Goal: Task Accomplishment & Management: Use online tool/utility

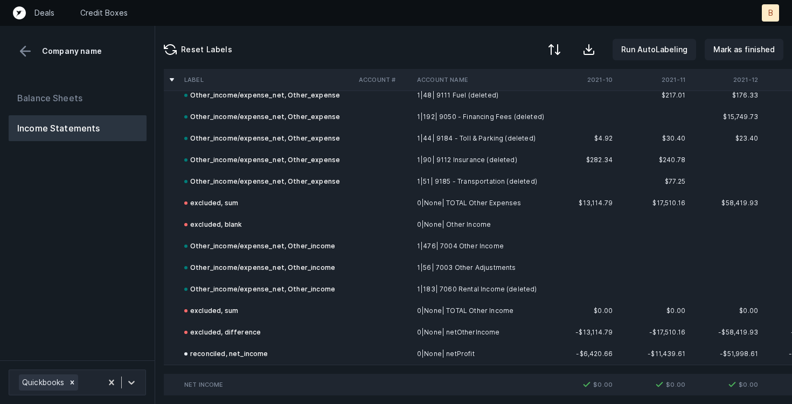
scroll to position [3450, 0]
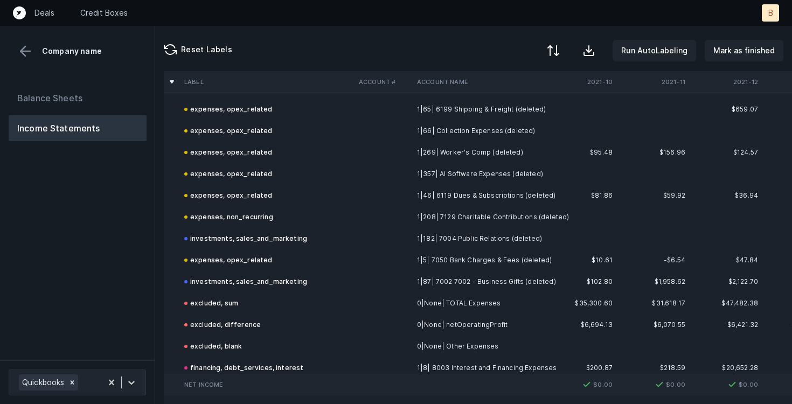
click at [560, 48] on div at bounding box center [553, 50] width 13 height 13
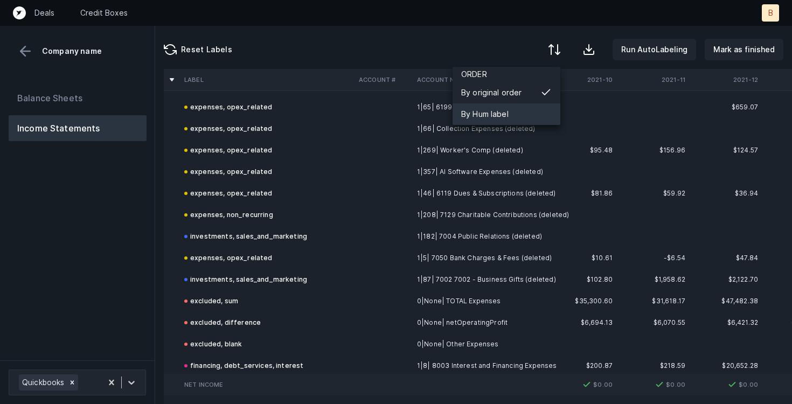
click at [495, 105] on div "By Hum label" at bounding box center [506, 114] width 108 height 22
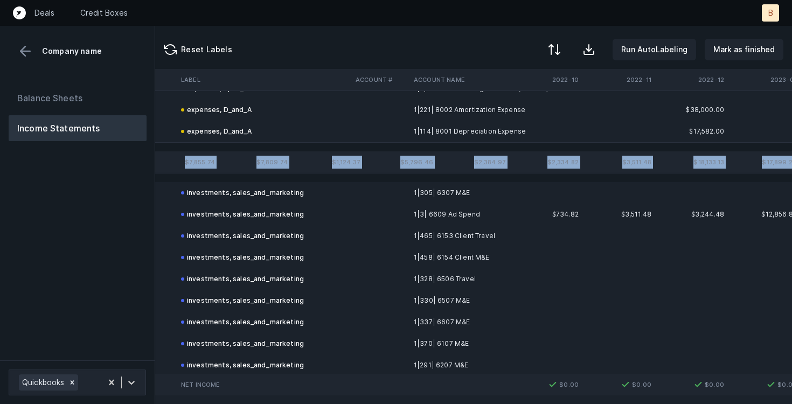
scroll to position [3182, 921]
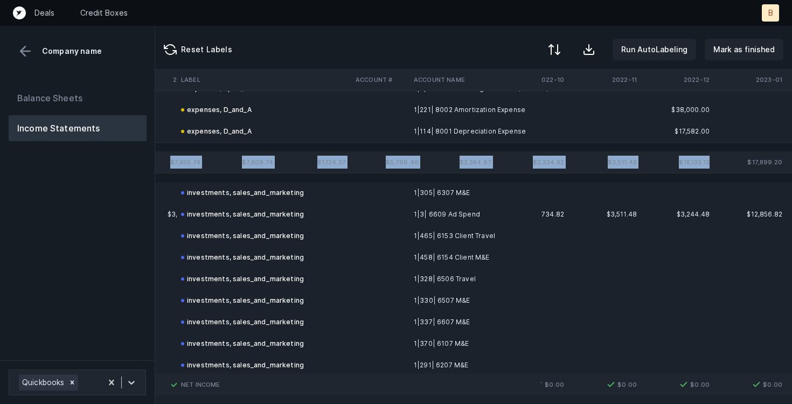
drag, startPoint x: 597, startPoint y: 161, endPoint x: 712, endPoint y: 162, distance: 114.7
copy tr "$8,637.50 $6,022.96 $14,196.49 $10,677.67 $7,855.74 $7,809.74 $1,124.37 $5,796.…"
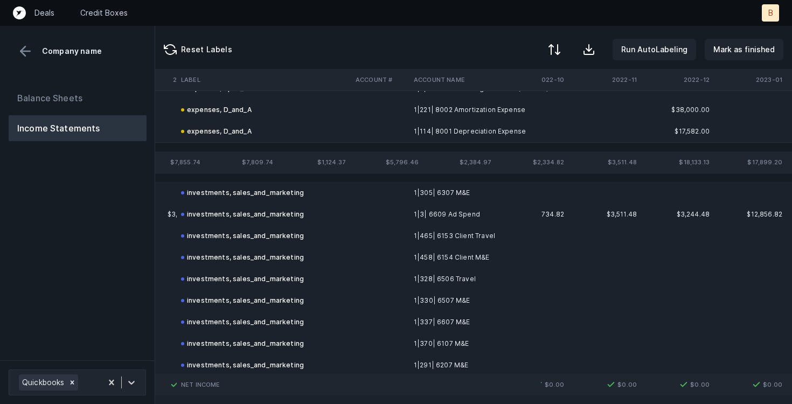
click at [525, 236] on td "1|465| 6153 Client Travel" at bounding box center [474, 236] width 131 height 22
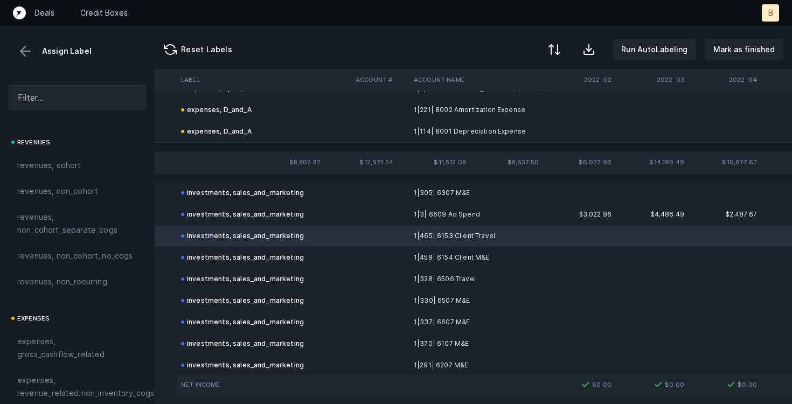
scroll to position [3182, 0]
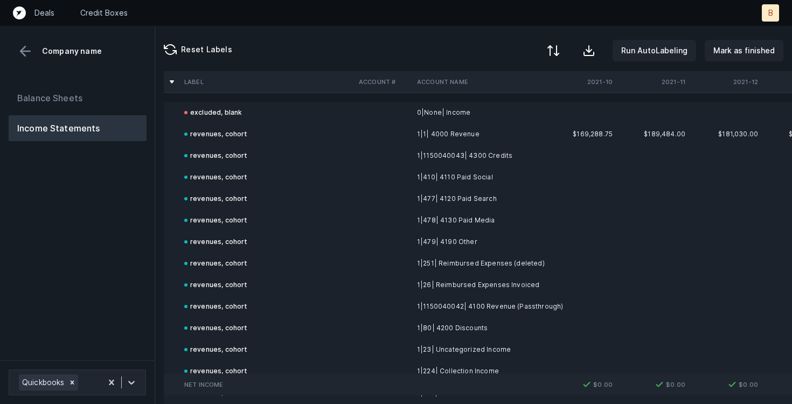
click at [558, 46] on div at bounding box center [553, 50] width 13 height 13
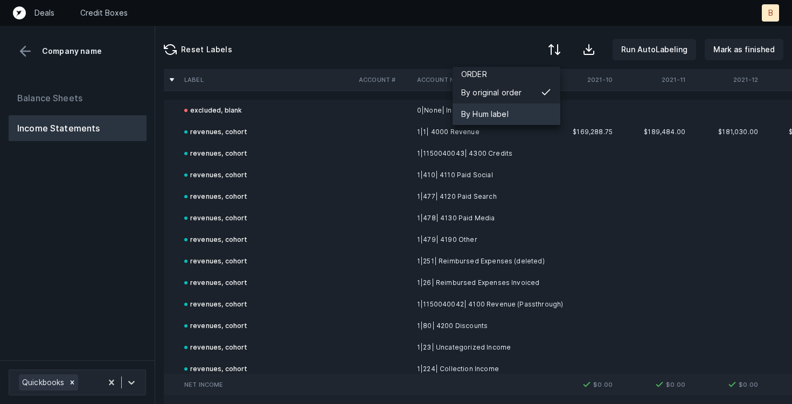
click at [479, 110] on div "By Hum label" at bounding box center [484, 114] width 47 height 13
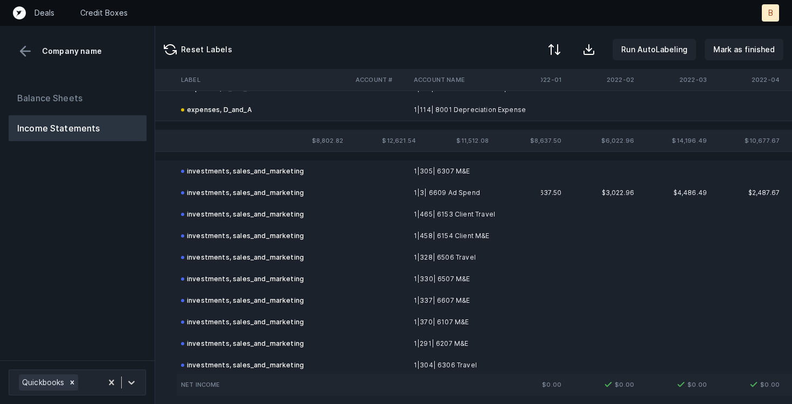
scroll to position [3204, 0]
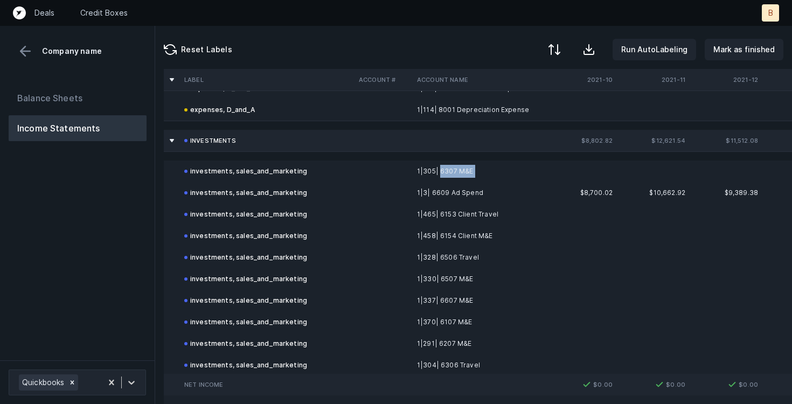
drag, startPoint x: 473, startPoint y: 170, endPoint x: 438, endPoint y: 172, distance: 34.5
click at [438, 172] on td "1|305| 6307 M&E" at bounding box center [478, 171] width 131 height 22
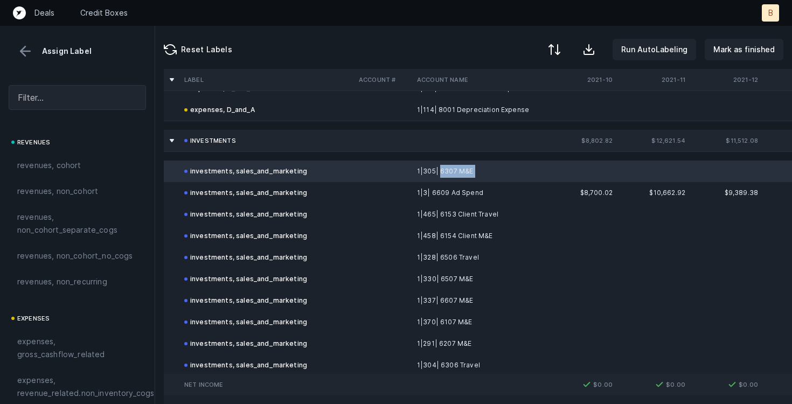
copy td "6307 M&E"
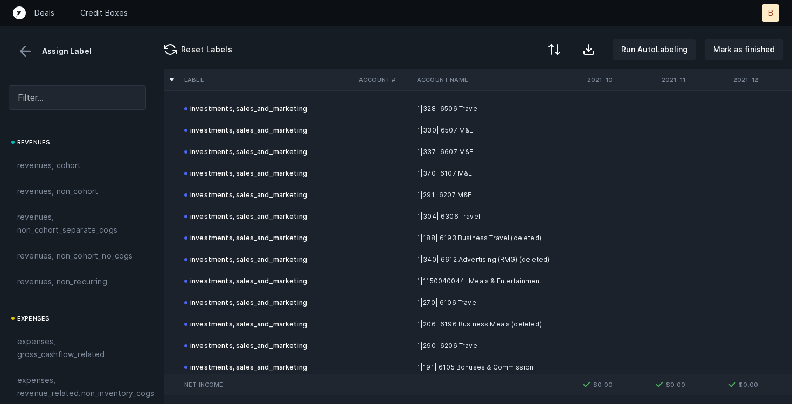
scroll to position [3355, 0]
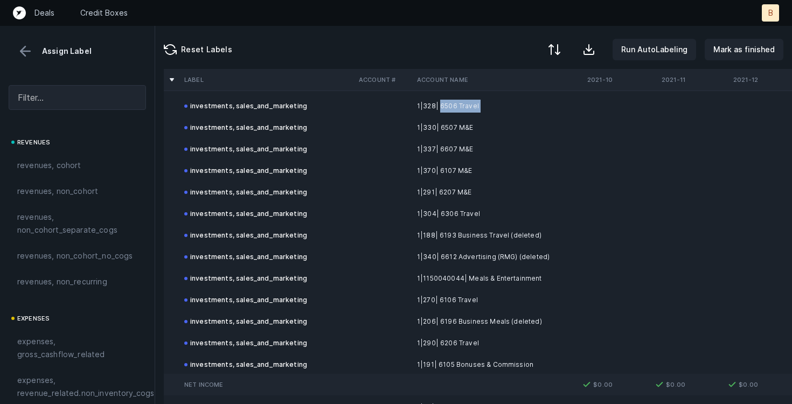
drag, startPoint x: 478, startPoint y: 106, endPoint x: 439, endPoint y: 107, distance: 38.8
click at [439, 107] on td "1|328| 6506 Travel" at bounding box center [478, 106] width 131 height 22
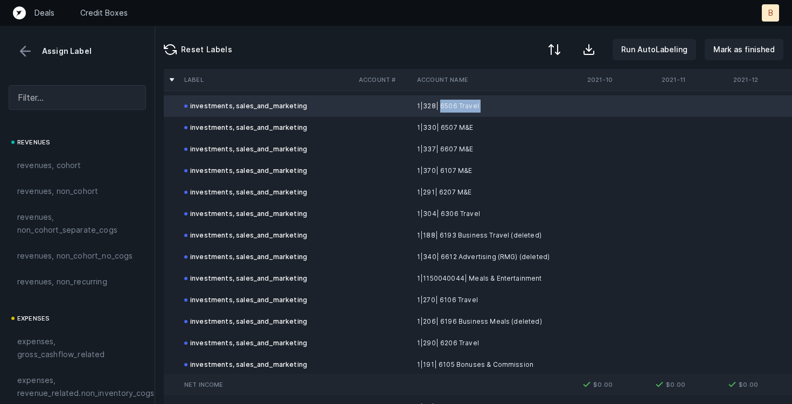
copy td "6506 Travel"
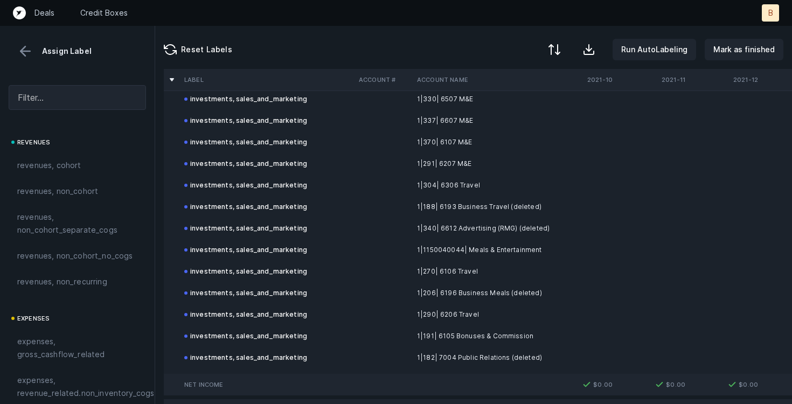
scroll to position [3385, 0]
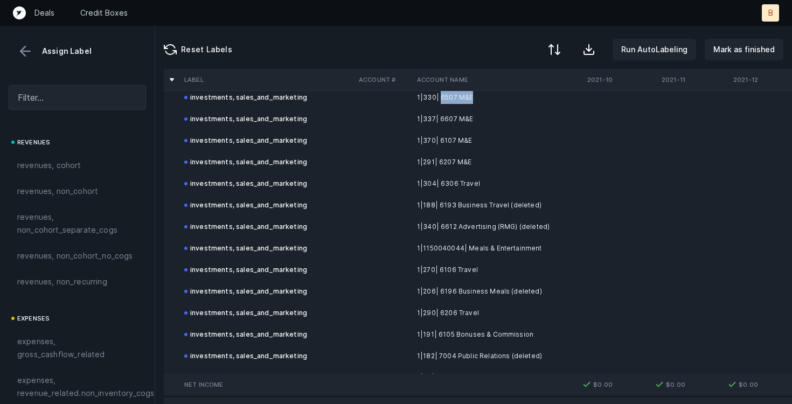
drag, startPoint x: 439, startPoint y: 98, endPoint x: 470, endPoint y: 100, distance: 30.2
click at [470, 100] on td "1|330| 6507 M&E" at bounding box center [478, 98] width 131 height 22
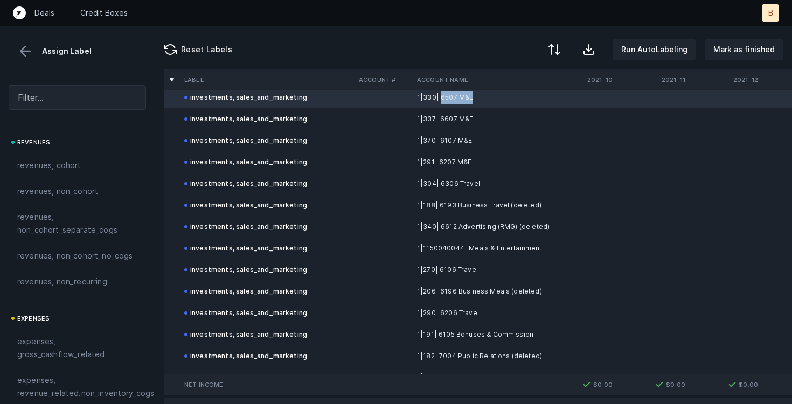
copy td "6507 M&E"
drag, startPoint x: 438, startPoint y: 118, endPoint x: 470, endPoint y: 122, distance: 31.5
click at [470, 122] on td "1|337| 6607 M&E" at bounding box center [478, 119] width 131 height 22
copy td "6607 M&E"
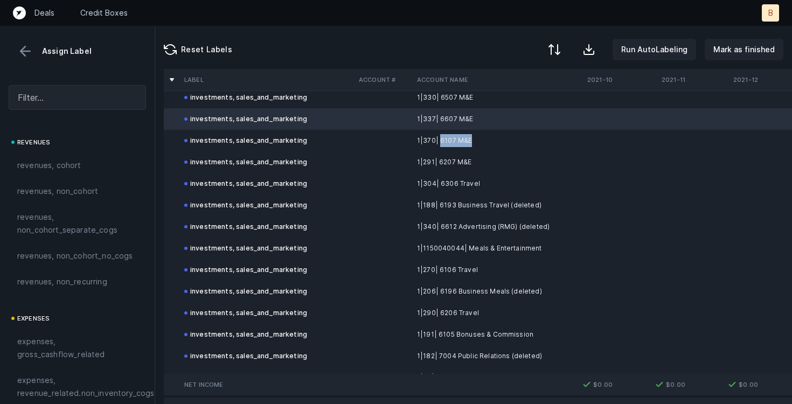
drag, startPoint x: 438, startPoint y: 140, endPoint x: 468, endPoint y: 142, distance: 29.7
click at [468, 142] on td "1|370| 6107 M&E" at bounding box center [478, 141] width 131 height 22
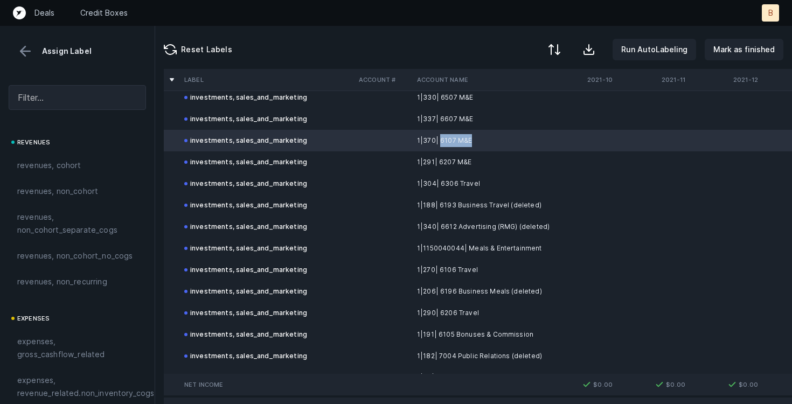
copy td "6107 M&E"
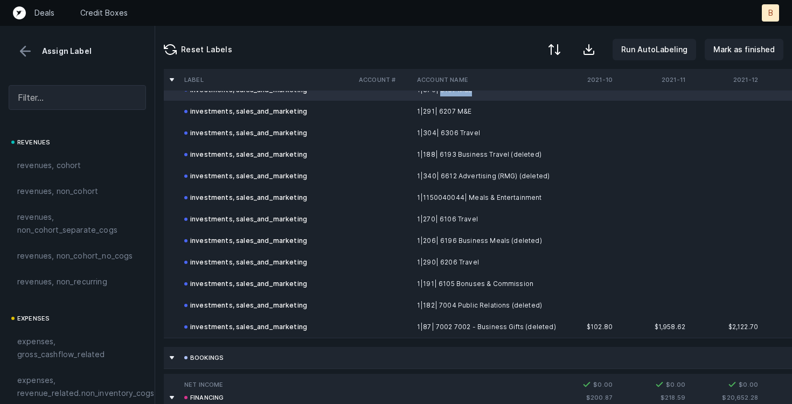
scroll to position [3445, 0]
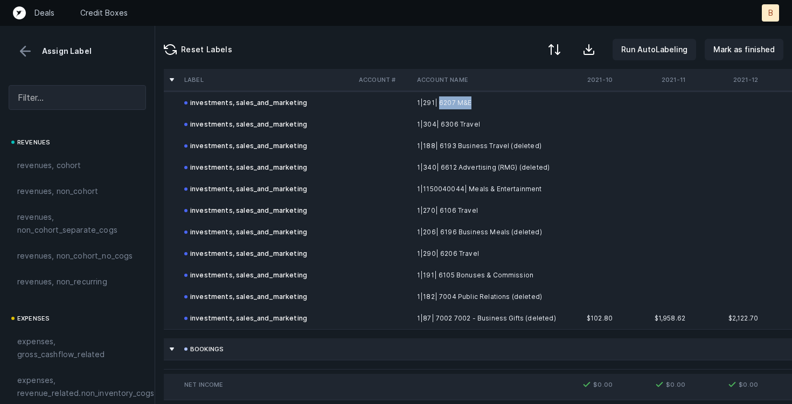
drag, startPoint x: 438, startPoint y: 102, endPoint x: 468, endPoint y: 103, distance: 29.7
click at [468, 103] on td "1|291| 6207 M&E" at bounding box center [478, 103] width 131 height 22
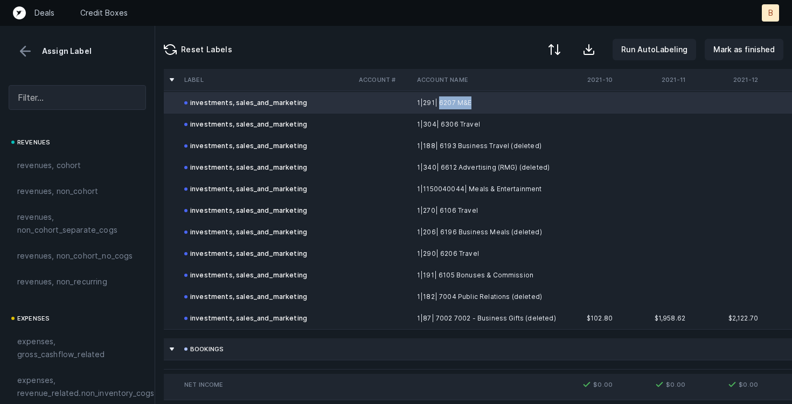
copy td "6207 M&E"
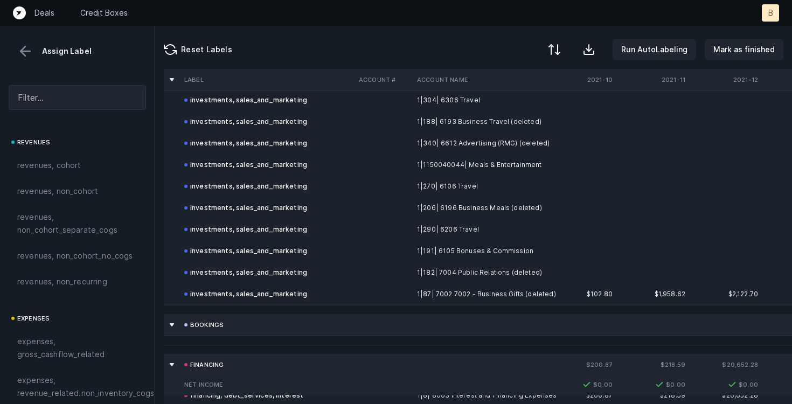
scroll to position [3468, 0]
drag, startPoint x: 439, startPoint y: 101, endPoint x: 476, endPoint y: 102, distance: 36.6
click at [476, 102] on td "1|304| 6306 Travel" at bounding box center [478, 101] width 131 height 22
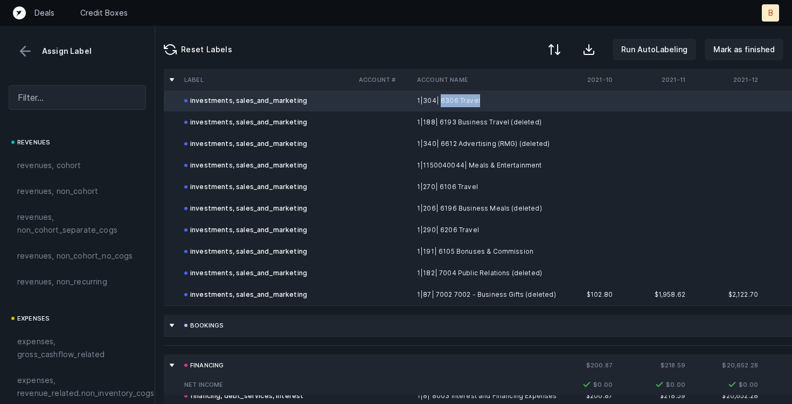
copy td "6306 Travel"
drag, startPoint x: 437, startPoint y: 122, endPoint x: 533, endPoint y: 125, distance: 95.9
click at [533, 125] on td "1|188| 6193 Business Travel (deleted)" at bounding box center [478, 122] width 131 height 22
copy td "6193 Business Travel (deleted)"
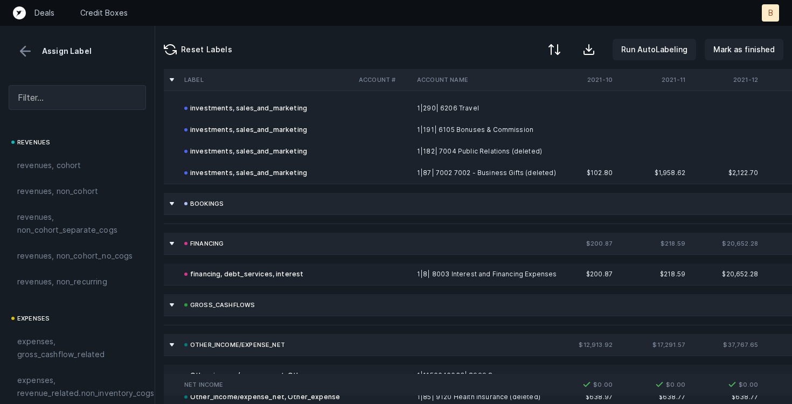
scroll to position [3593, 0]
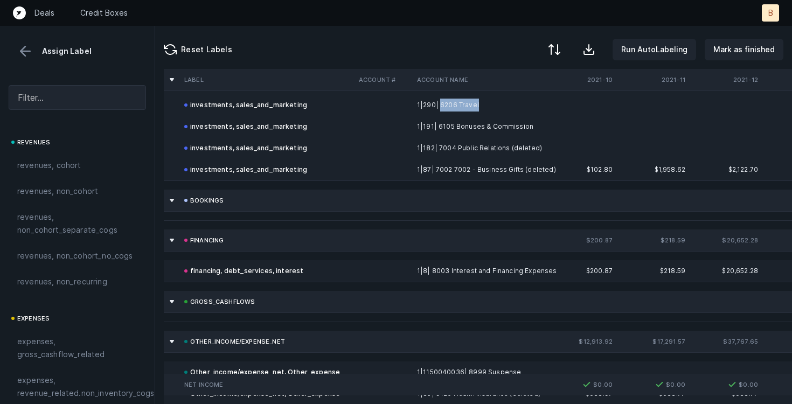
drag, startPoint x: 438, startPoint y: 105, endPoint x: 476, endPoint y: 106, distance: 37.7
click at [476, 106] on td "1|290| 6206 Travel" at bounding box center [478, 105] width 131 height 22
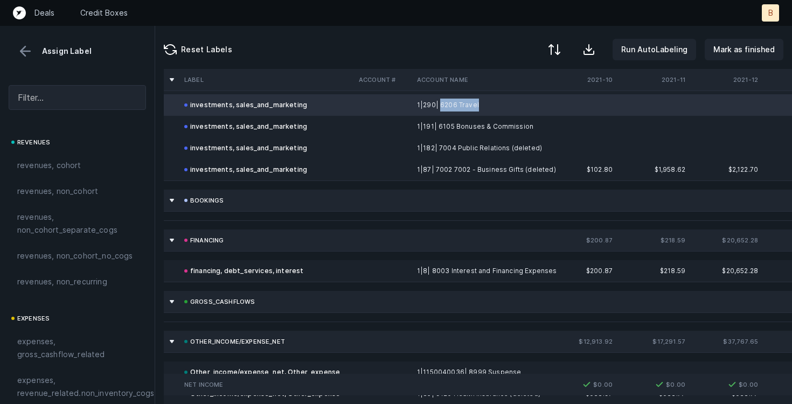
copy td "6206 Travel"
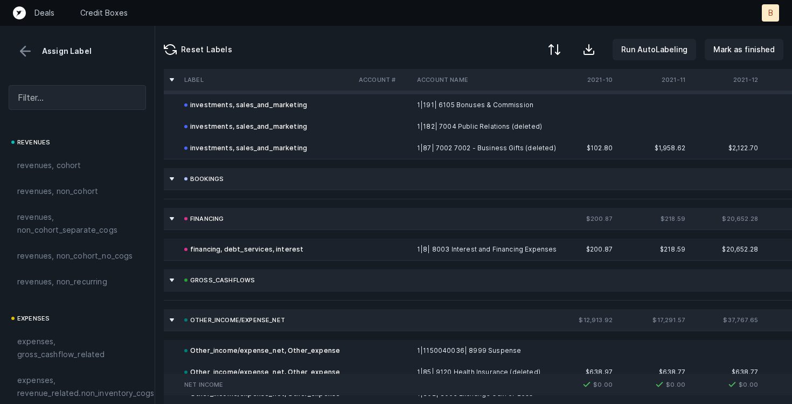
scroll to position [3618, 0]
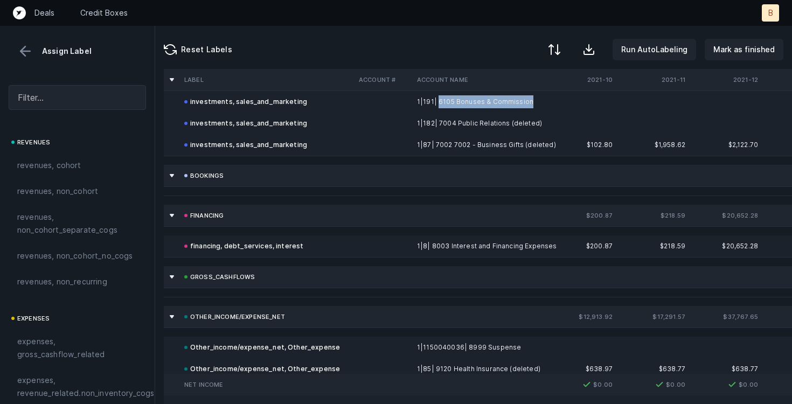
drag, startPoint x: 436, startPoint y: 101, endPoint x: 526, endPoint y: 104, distance: 89.5
click at [526, 104] on td "1|191| 6105 Bonuses & Commission" at bounding box center [478, 102] width 131 height 22
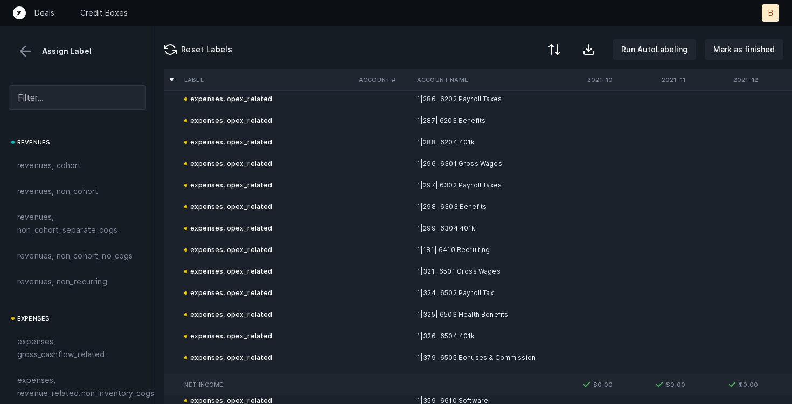
scroll to position [1872, 0]
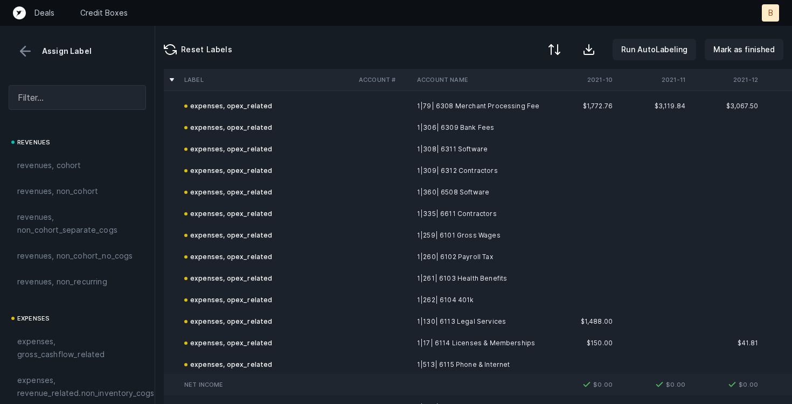
click at [266, 170] on td "expenses, opex_related" at bounding box center [267, 171] width 174 height 22
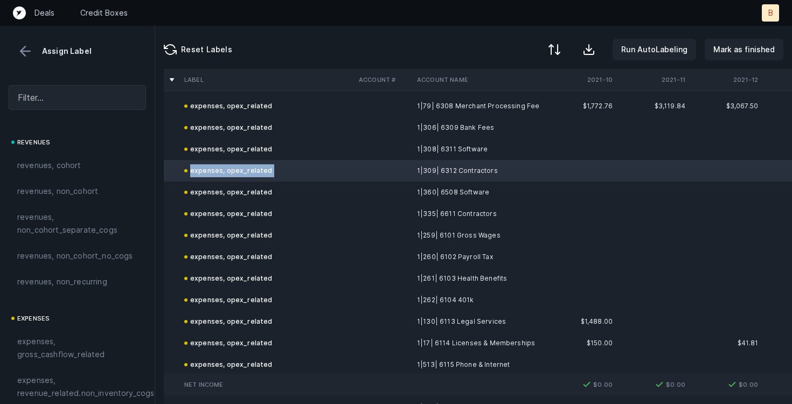
drag, startPoint x: 266, startPoint y: 169, endPoint x: 192, endPoint y: 164, distance: 73.9
click at [192, 164] on td "expenses, opex_related" at bounding box center [267, 171] width 174 height 22
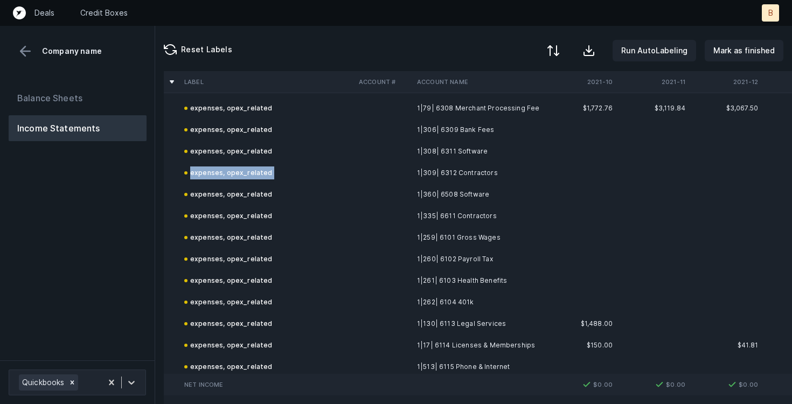
click at [560, 49] on div at bounding box center [553, 50] width 13 height 13
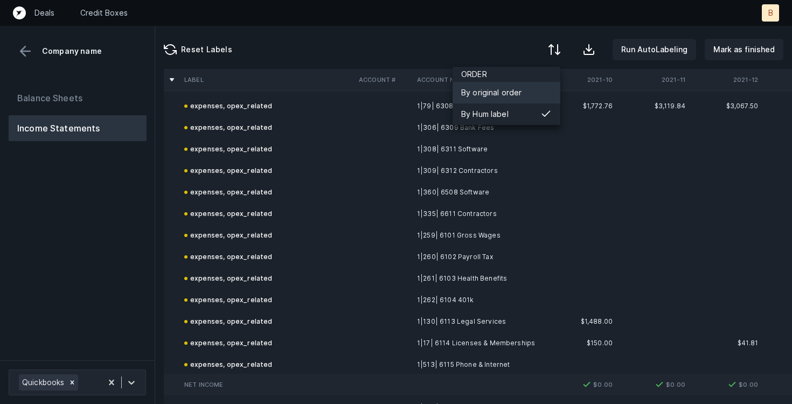
click at [499, 95] on div "By original order" at bounding box center [491, 92] width 61 height 13
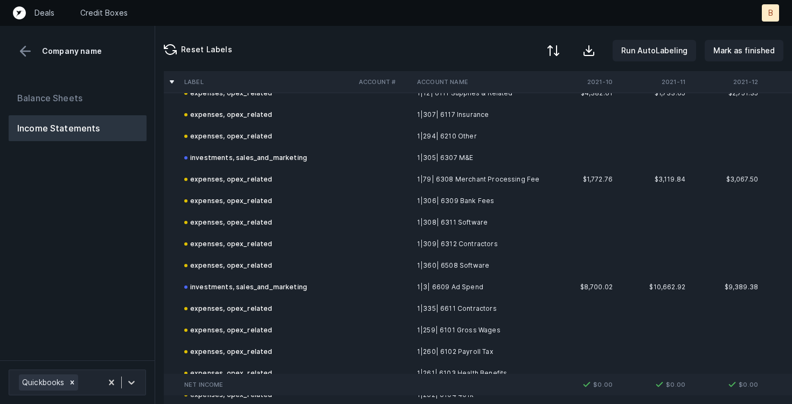
click at [557, 51] on div at bounding box center [553, 50] width 13 height 13
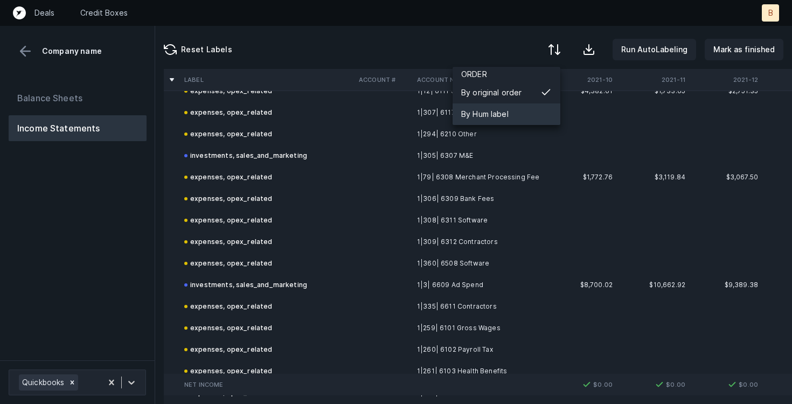
click at [511, 118] on div "By Hum label" at bounding box center [506, 114] width 108 height 22
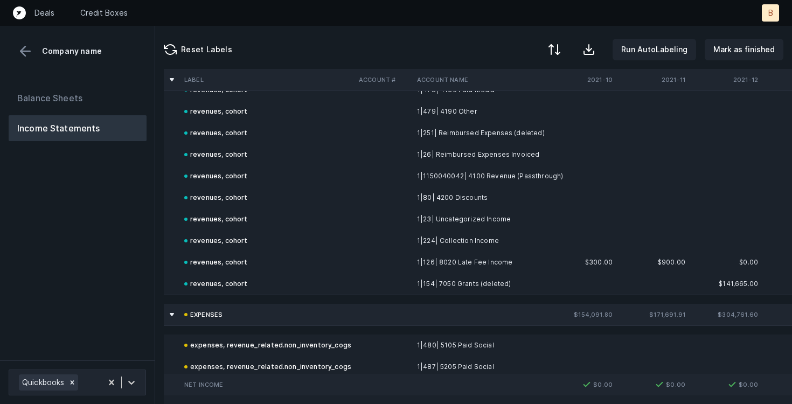
scroll to position [187, 0]
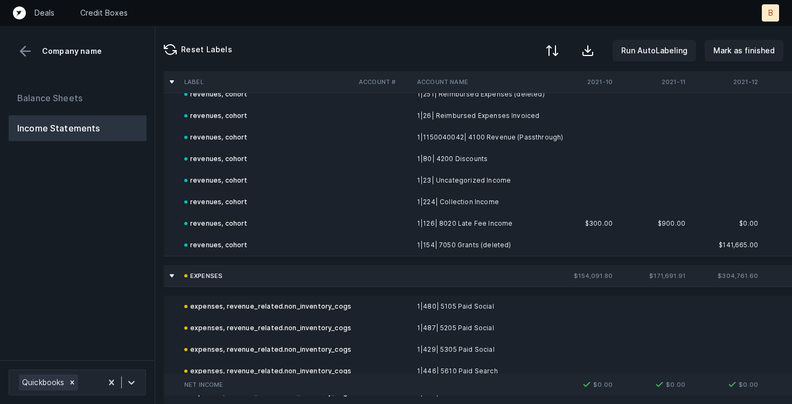
click at [594, 51] on div at bounding box center [587, 50] width 13 height 13
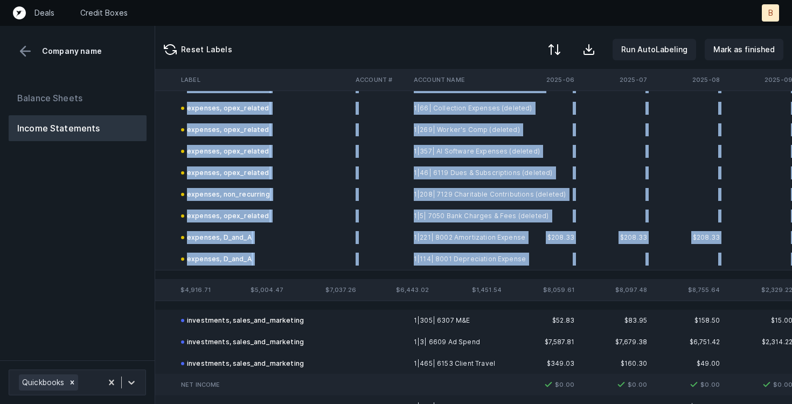
scroll to position [3055, 3242]
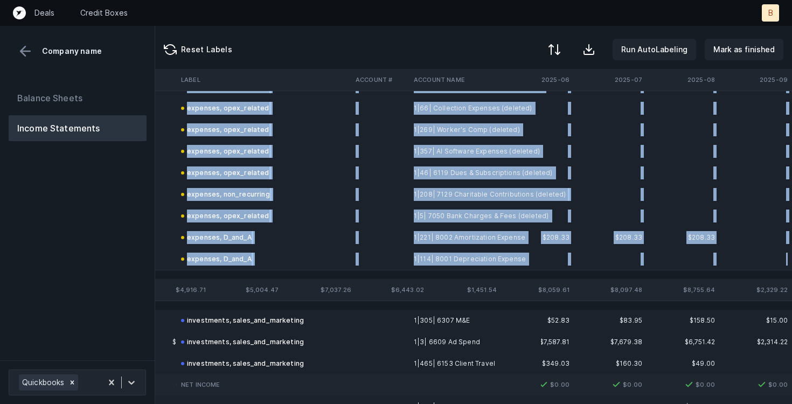
drag, startPoint x: 184, startPoint y: 194, endPoint x: 791, endPoint y: 269, distance: 612.1
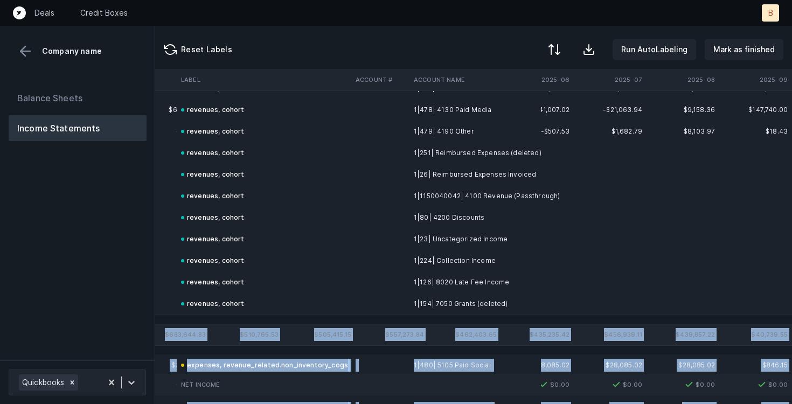
scroll to position [0, 3242]
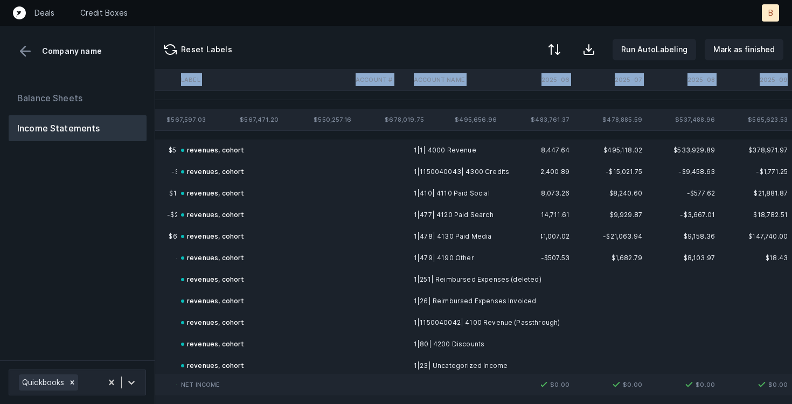
drag, startPoint x: 179, startPoint y: 79, endPoint x: 791, endPoint y: 77, distance: 612.4
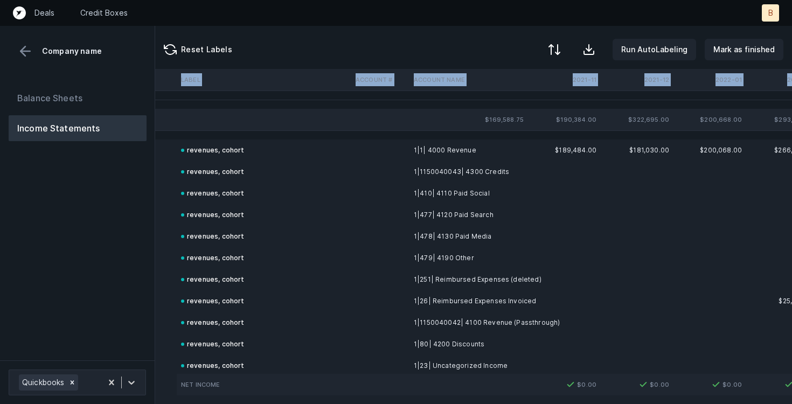
scroll to position [0, 0]
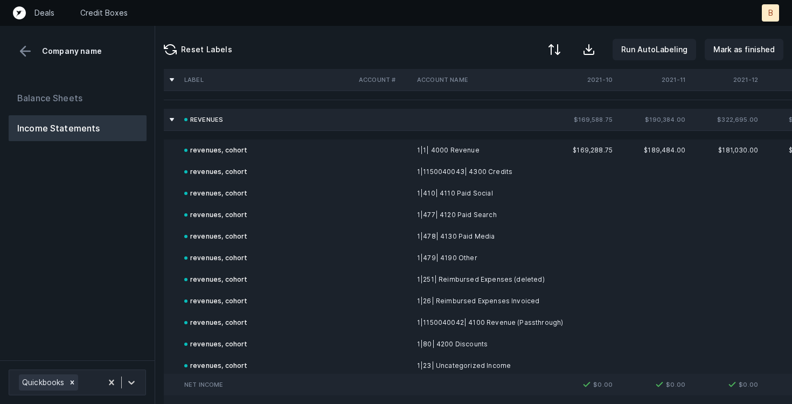
click at [531, 43] on div "Reset Labels Run AutoLabeling Mark as finished" at bounding box center [473, 47] width 637 height 43
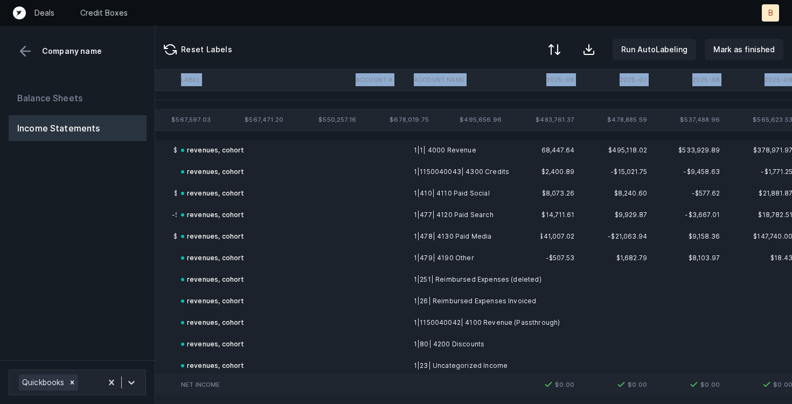
scroll to position [0, 3242]
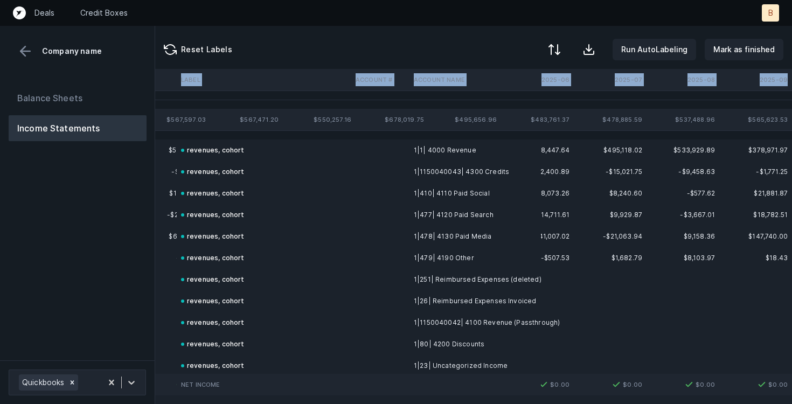
drag, startPoint x: 183, startPoint y: 79, endPoint x: 791, endPoint y: 80, distance: 608.6
